Goal: Information Seeking & Learning: Check status

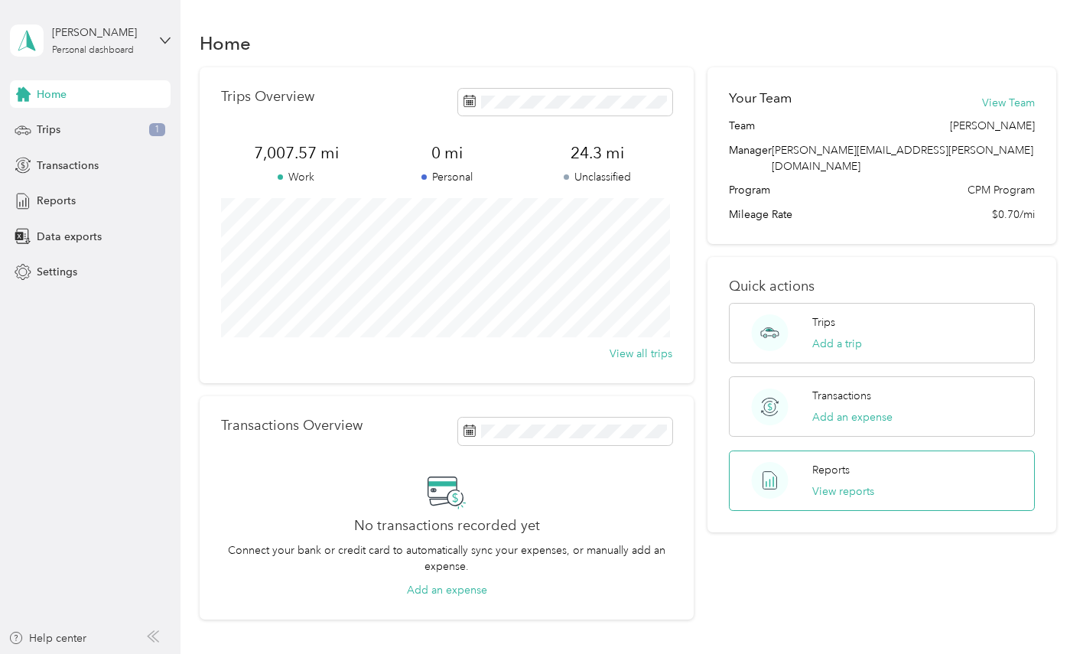
click at [853, 486] on div "Reports View reports" at bounding box center [882, 481] width 307 height 60
